Goal: Find specific page/section: Find specific page/section

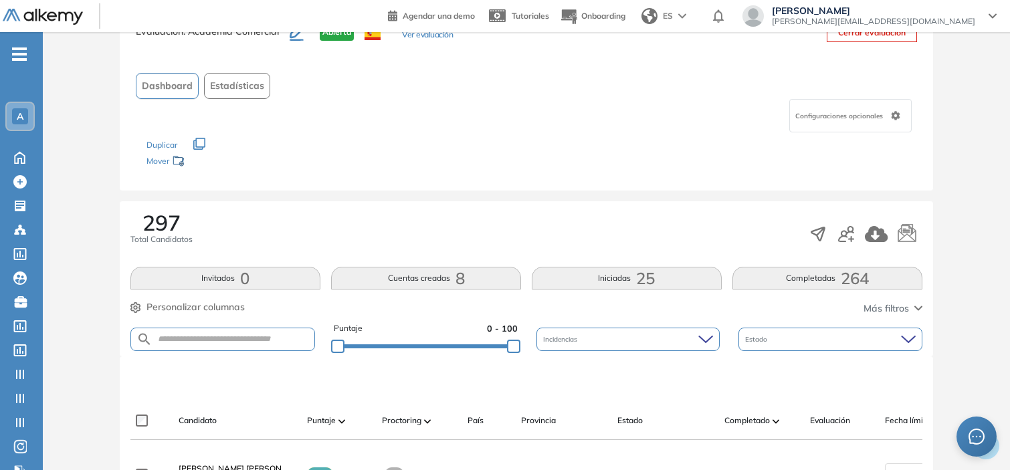
scroll to position [50, 0]
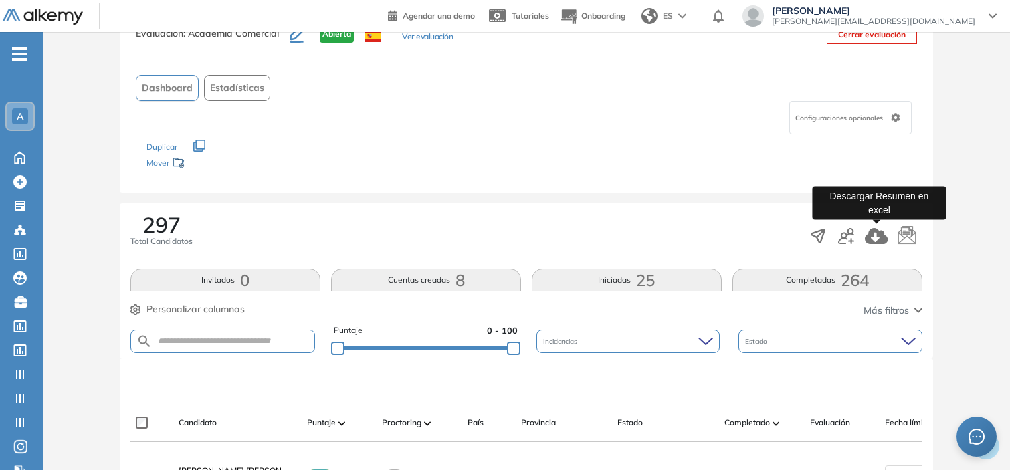
click at [872, 231] on icon "button" at bounding box center [876, 236] width 23 height 16
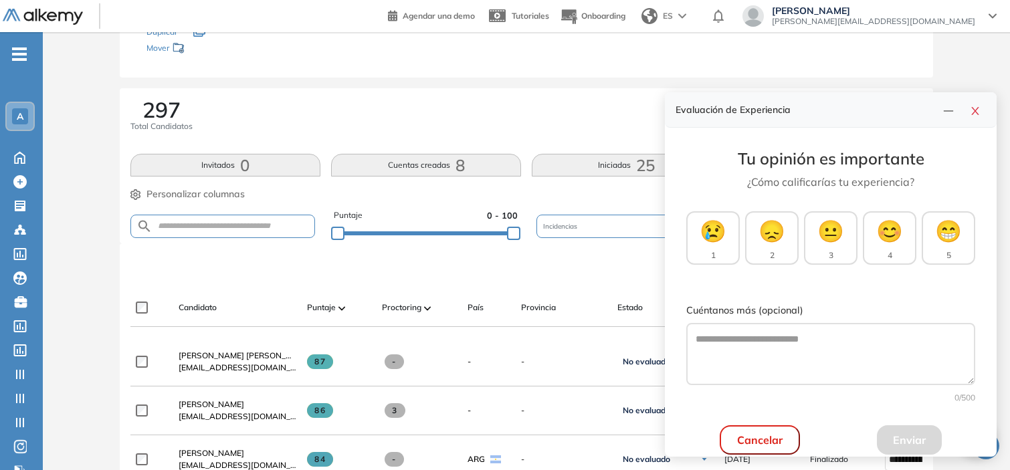
scroll to position [165, 0]
click at [234, 221] on input "text" at bounding box center [234, 226] width 162 height 10
type input "********"
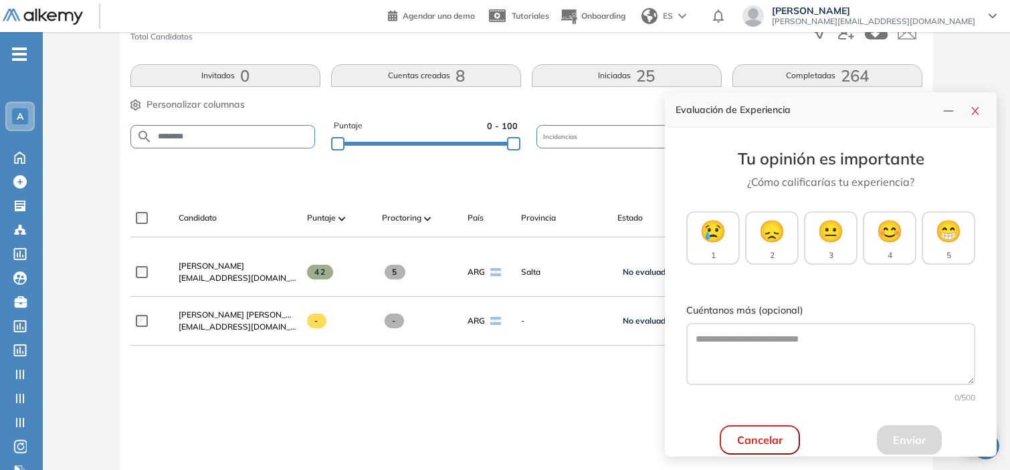
scroll to position [297, 0]
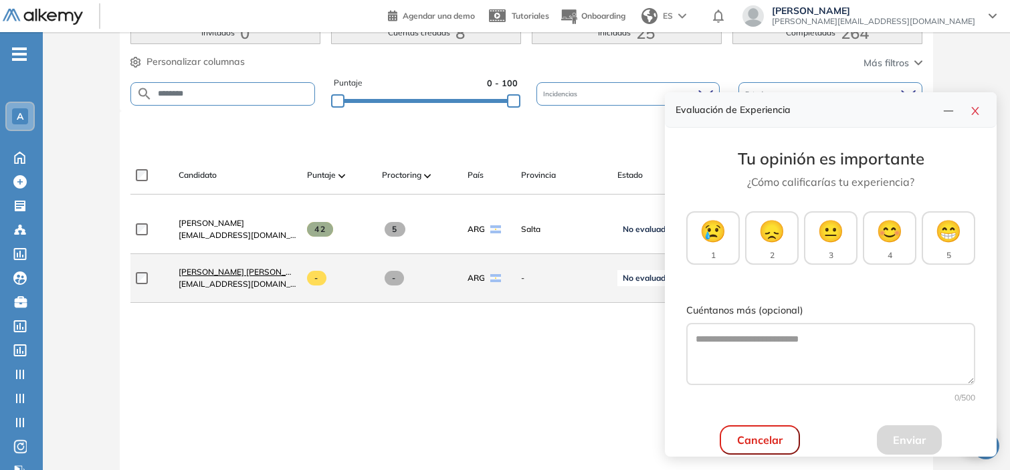
click at [260, 272] on span "Cristina Mercedes Villa Sequeira" at bounding box center [279, 272] width 201 height 10
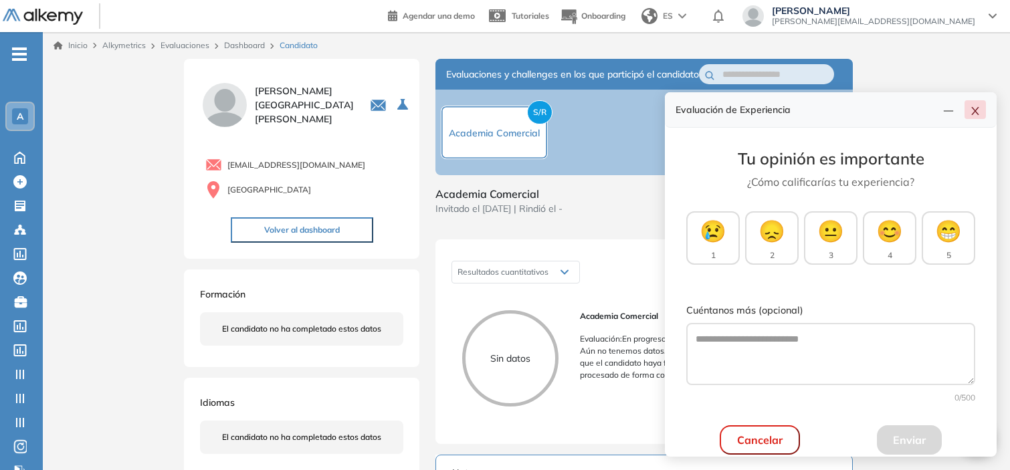
click at [978, 112] on icon "close" at bounding box center [975, 111] width 11 height 11
